Goal: Task Accomplishment & Management: Manage account settings

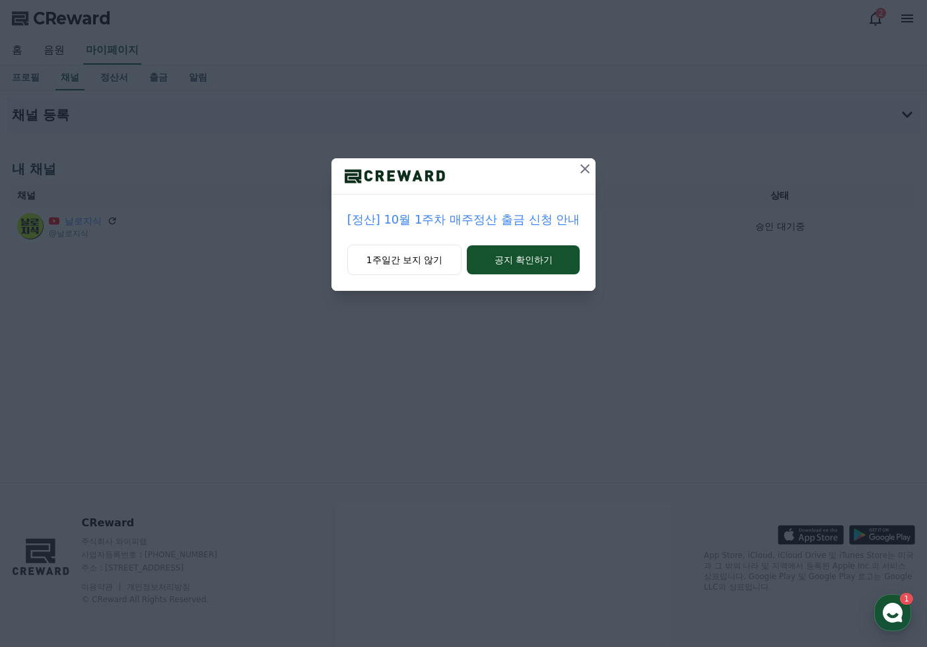
click at [574, 166] on button at bounding box center [584, 168] width 21 height 21
click at [577, 172] on icon at bounding box center [585, 169] width 16 height 16
